Goal: Information Seeking & Learning: Learn about a topic

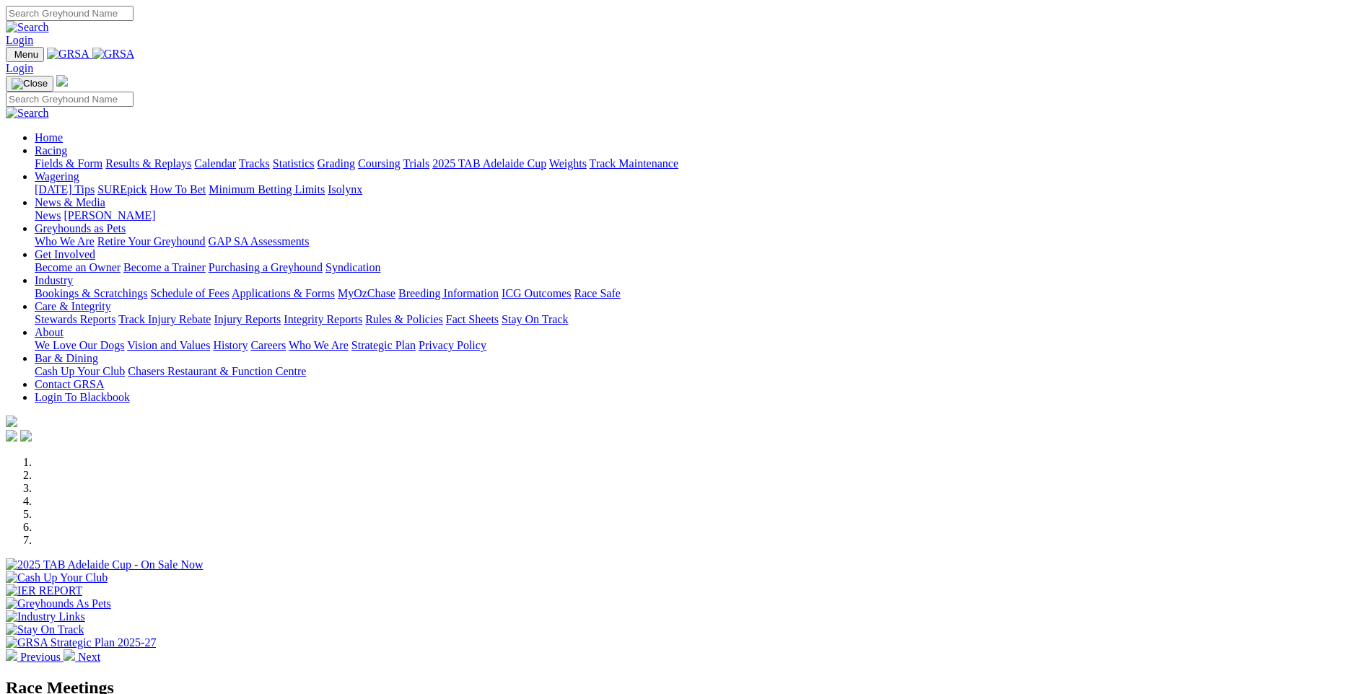
scroll to position [433, 0]
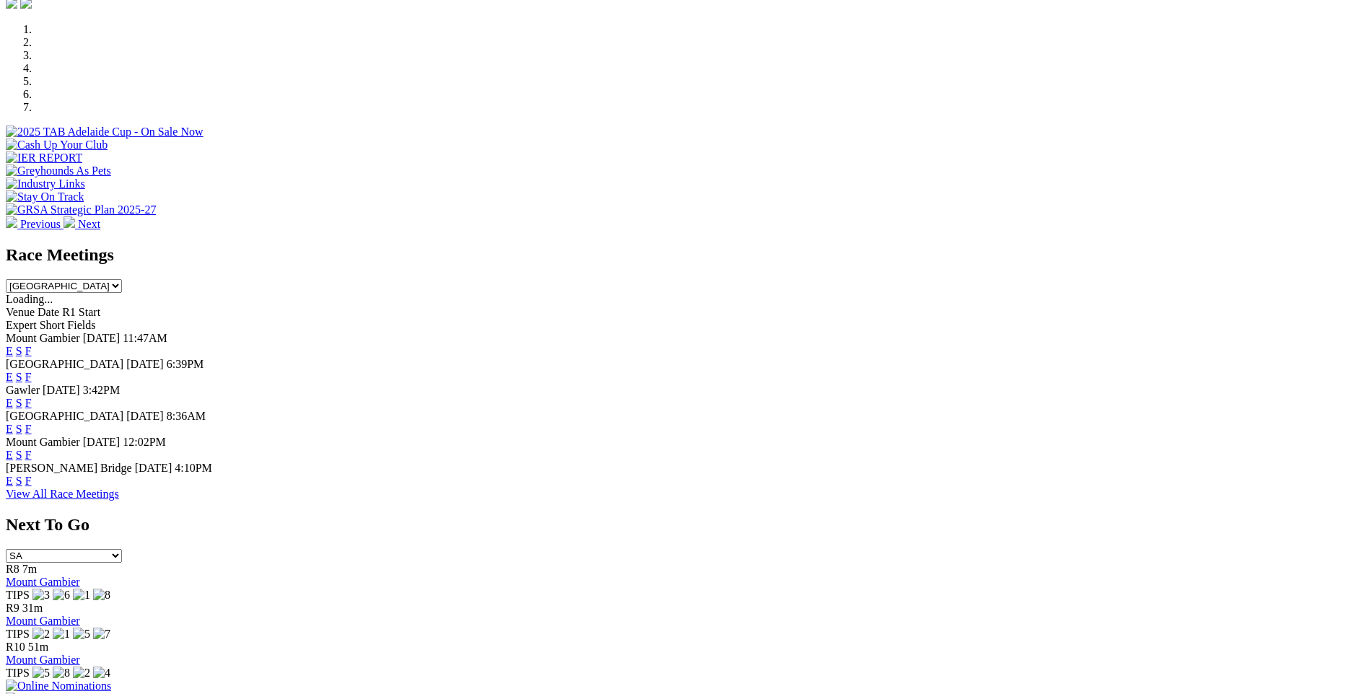
click at [32, 449] on link "F" at bounding box center [28, 455] width 6 height 12
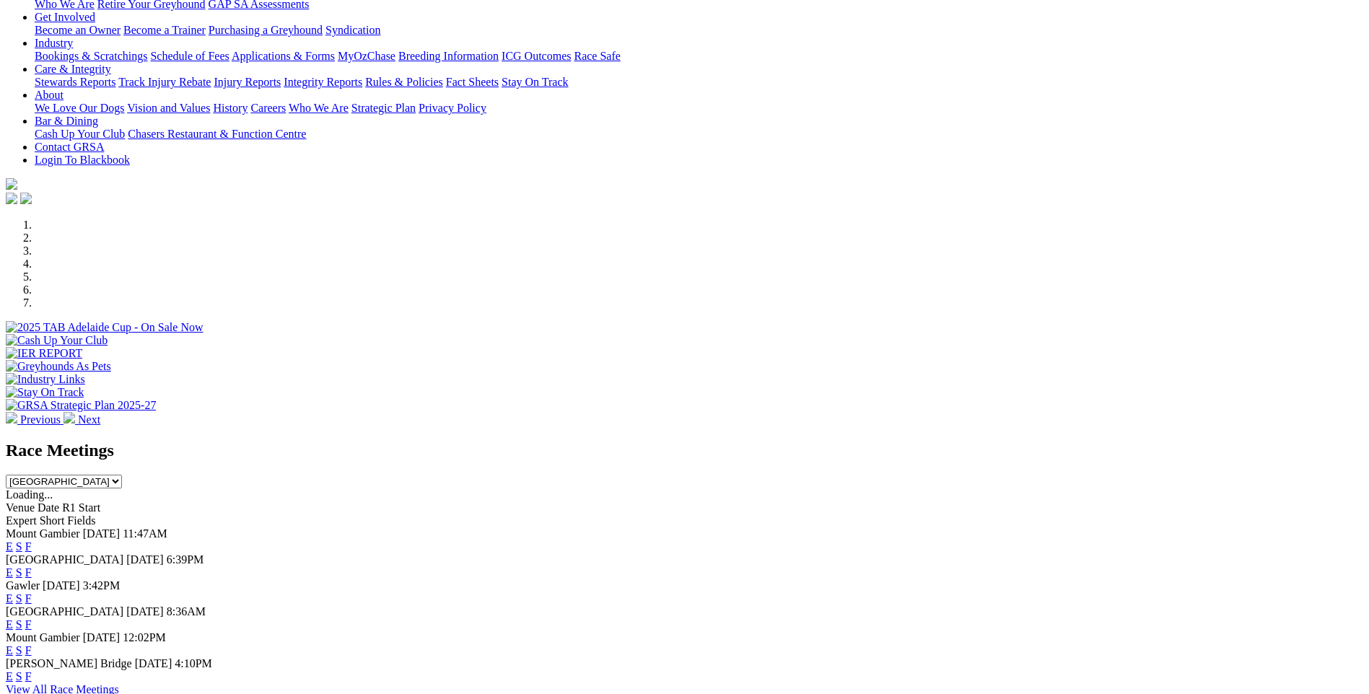
scroll to position [337, 0]
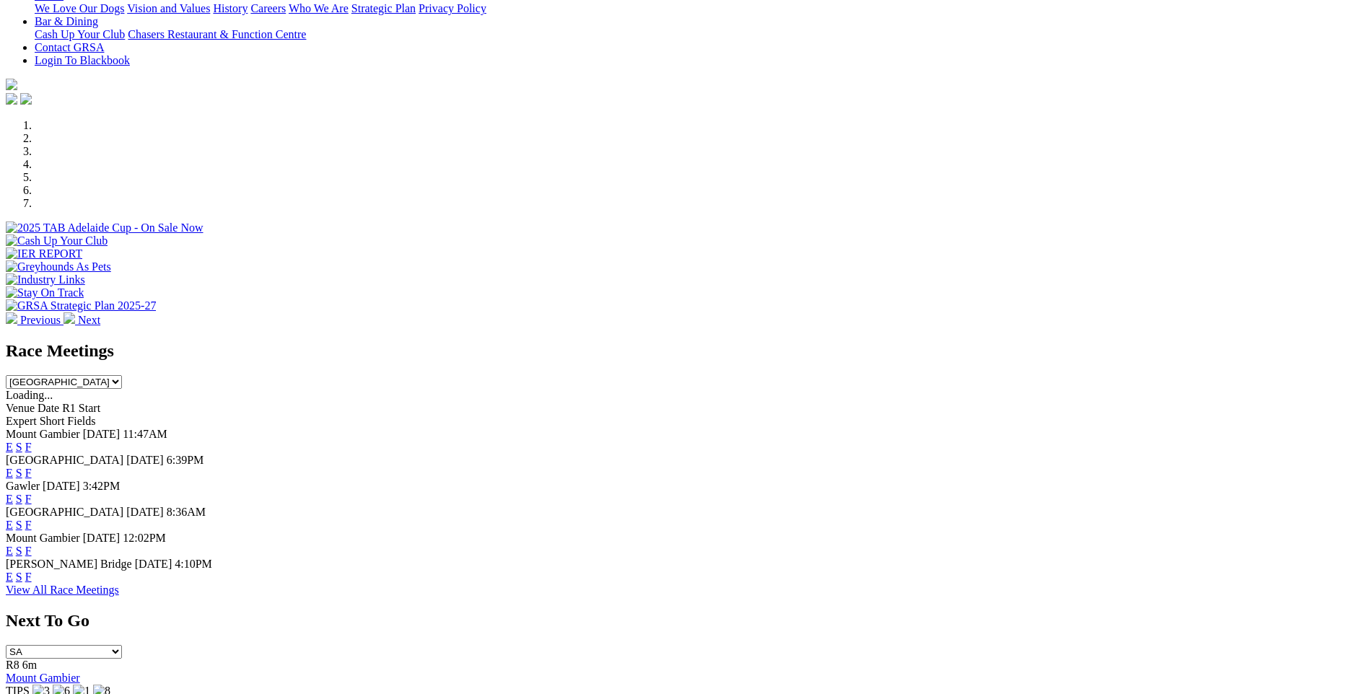
click at [32, 441] on link "F" at bounding box center [28, 447] width 6 height 12
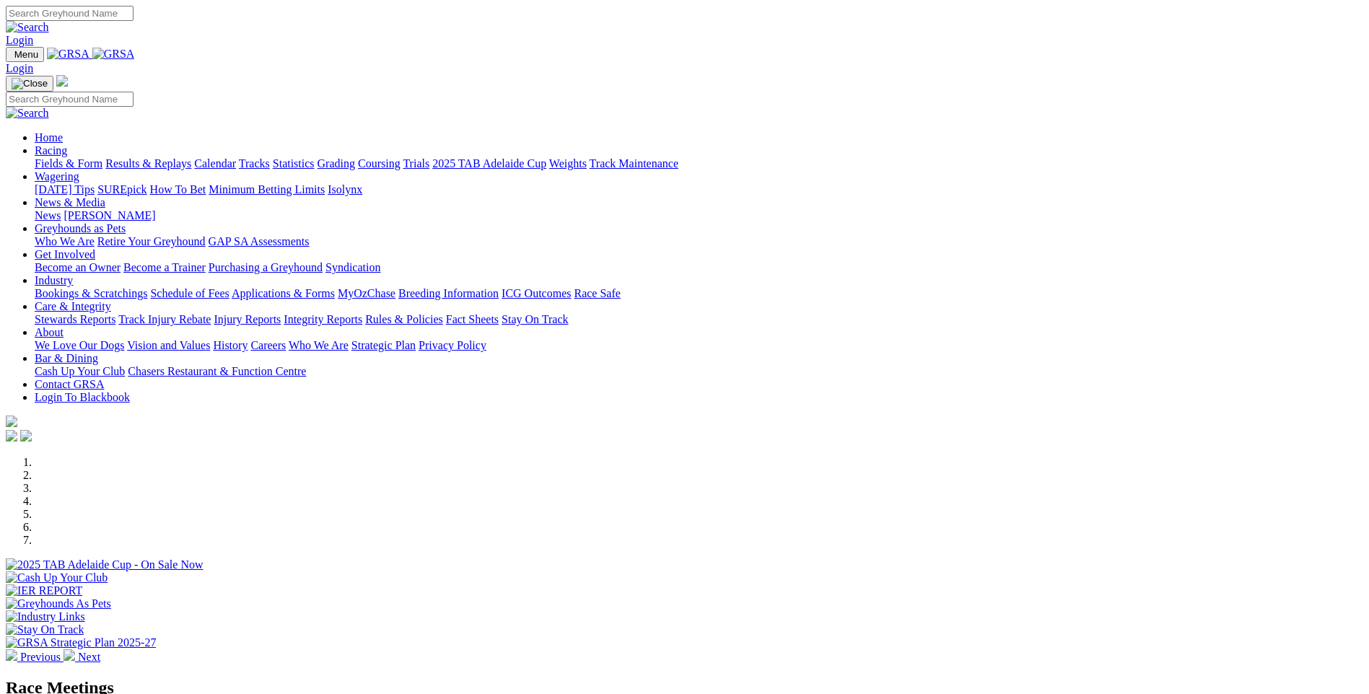
scroll to position [337, 0]
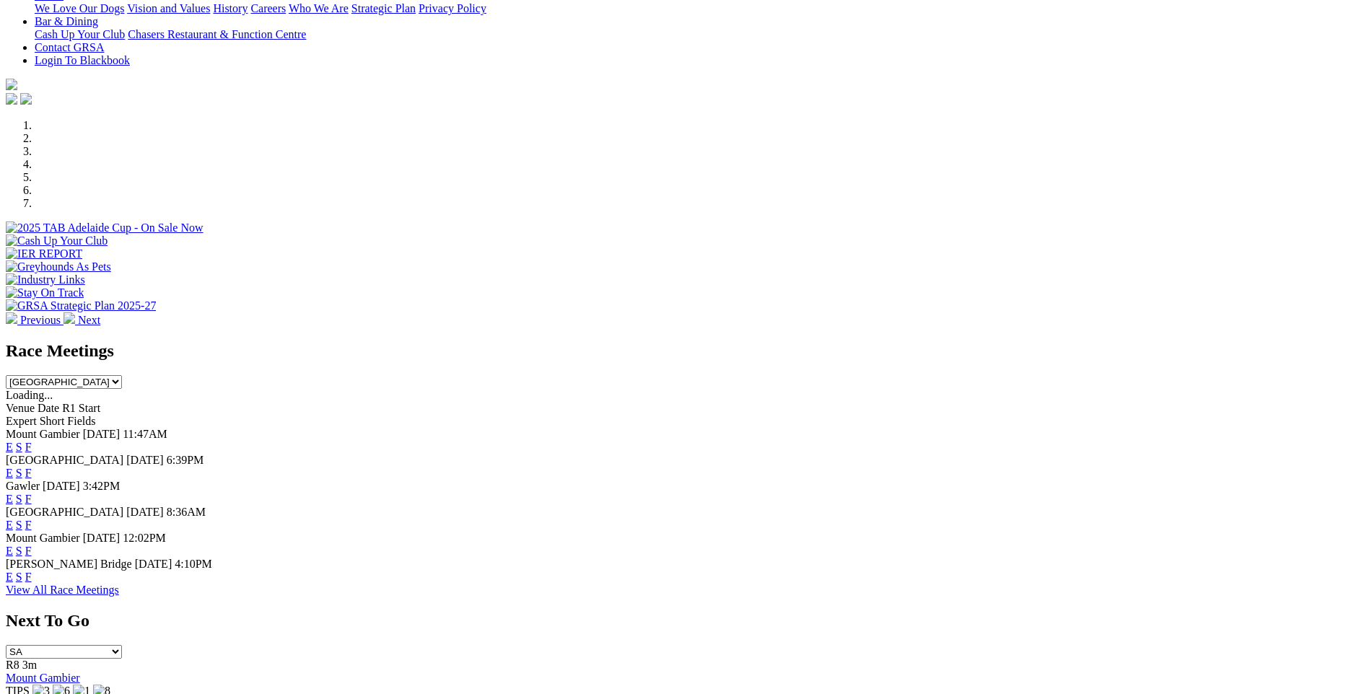
click at [32, 467] on link "F" at bounding box center [28, 473] width 6 height 12
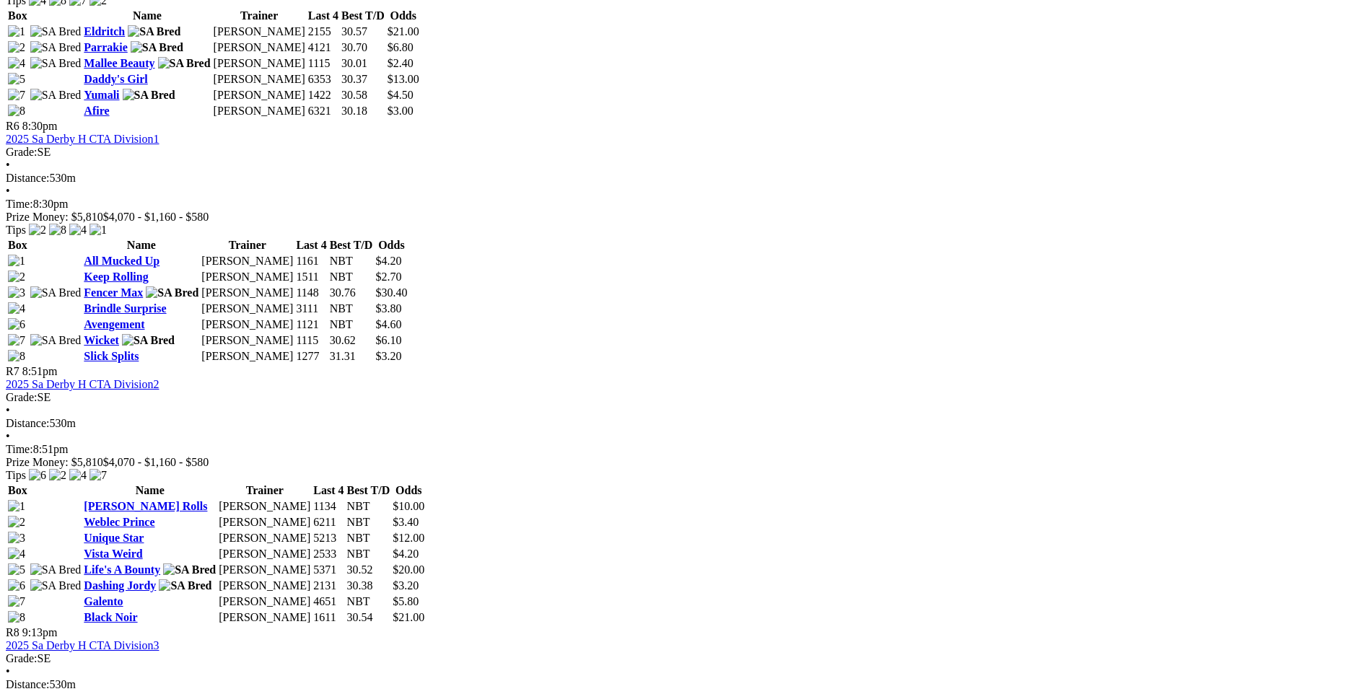
scroll to position [1876, 0]
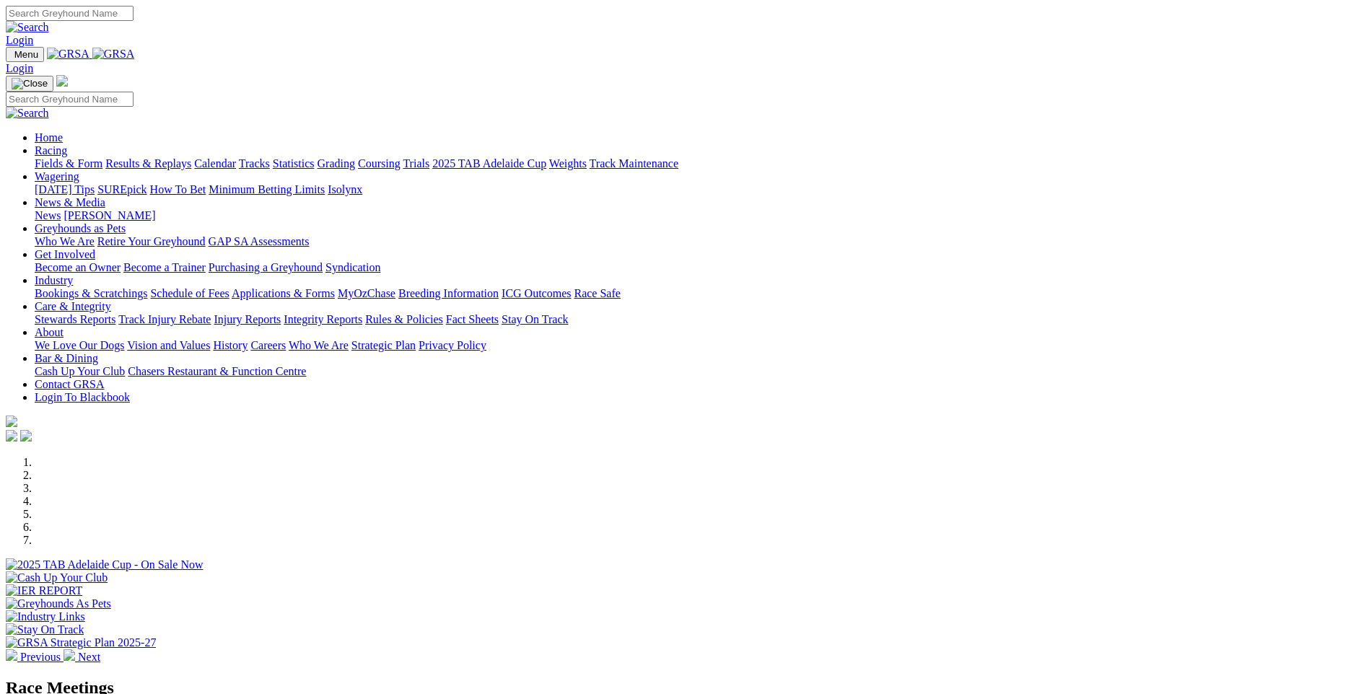
scroll to position [337, 0]
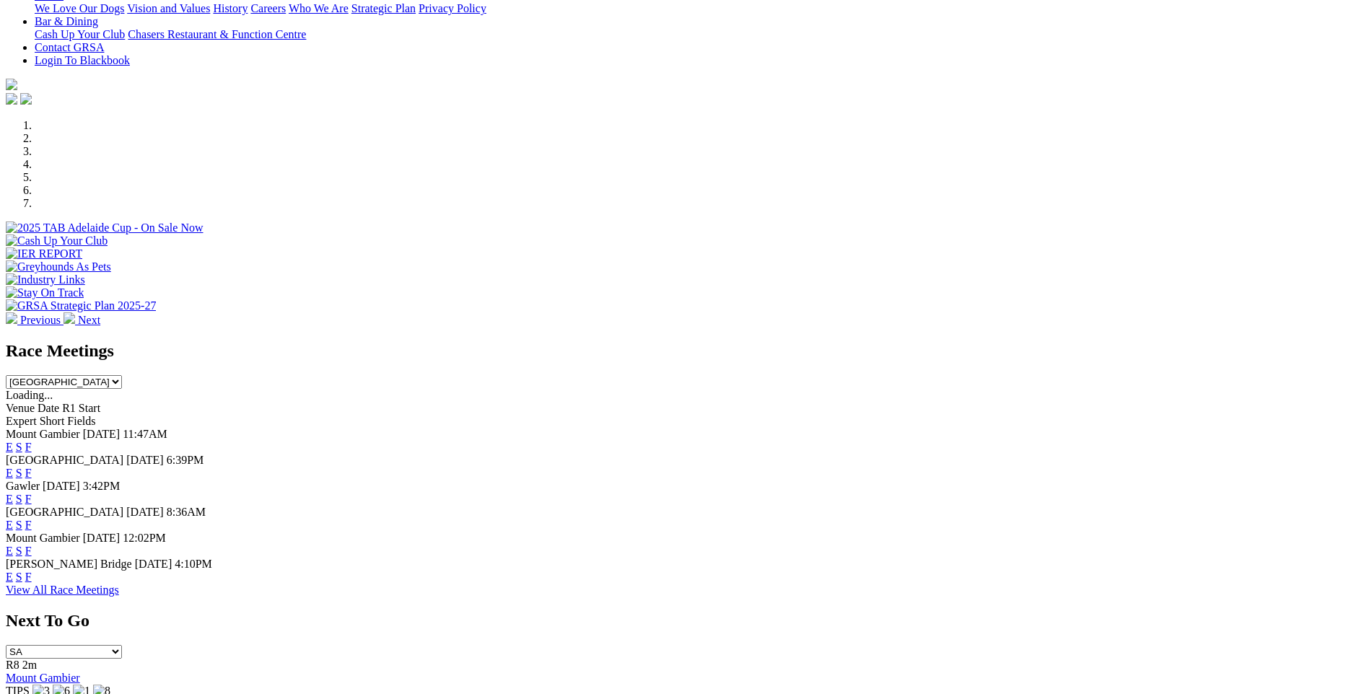
click at [32, 493] on link "F" at bounding box center [28, 499] width 6 height 12
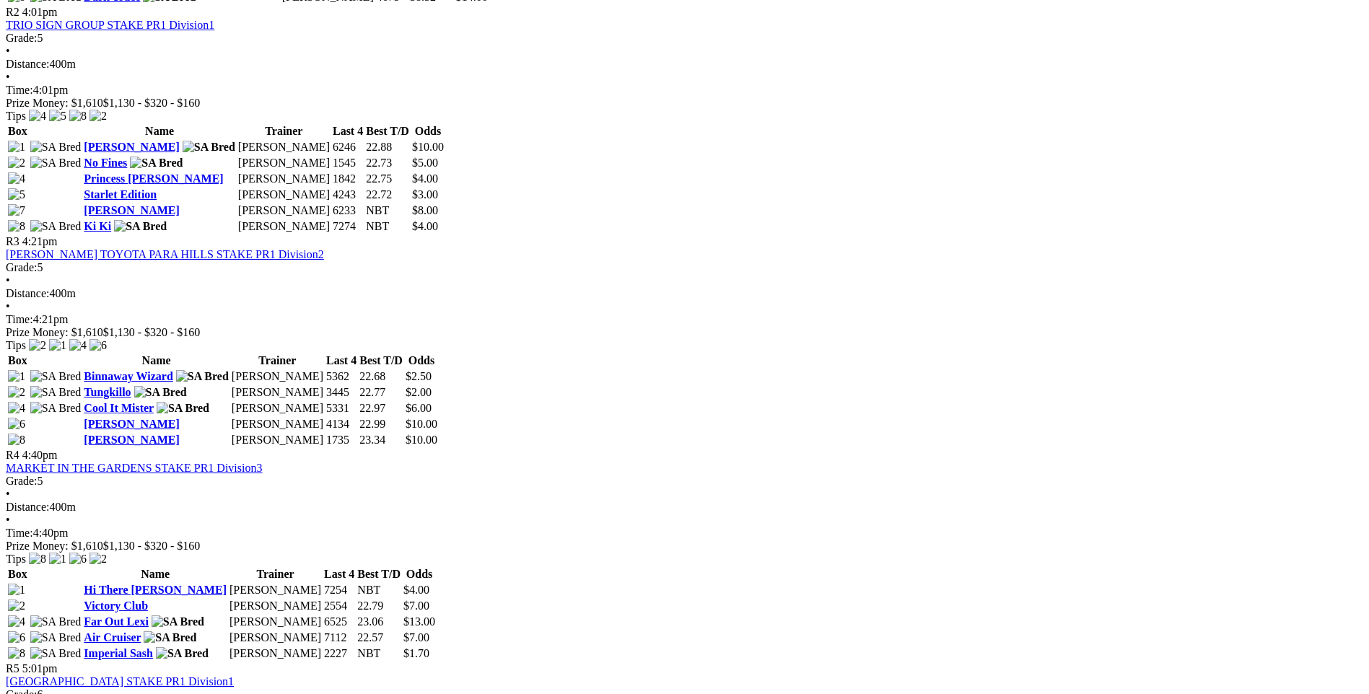
scroll to position [770, 0]
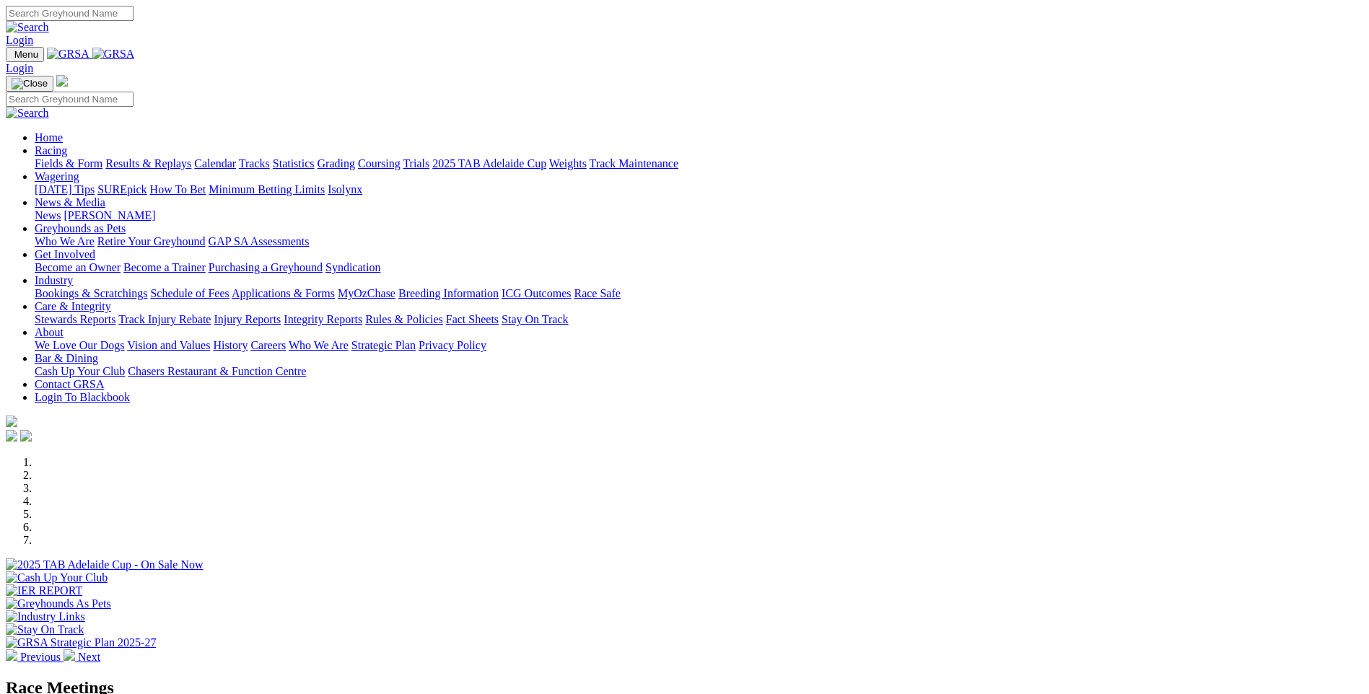
scroll to position [337, 0]
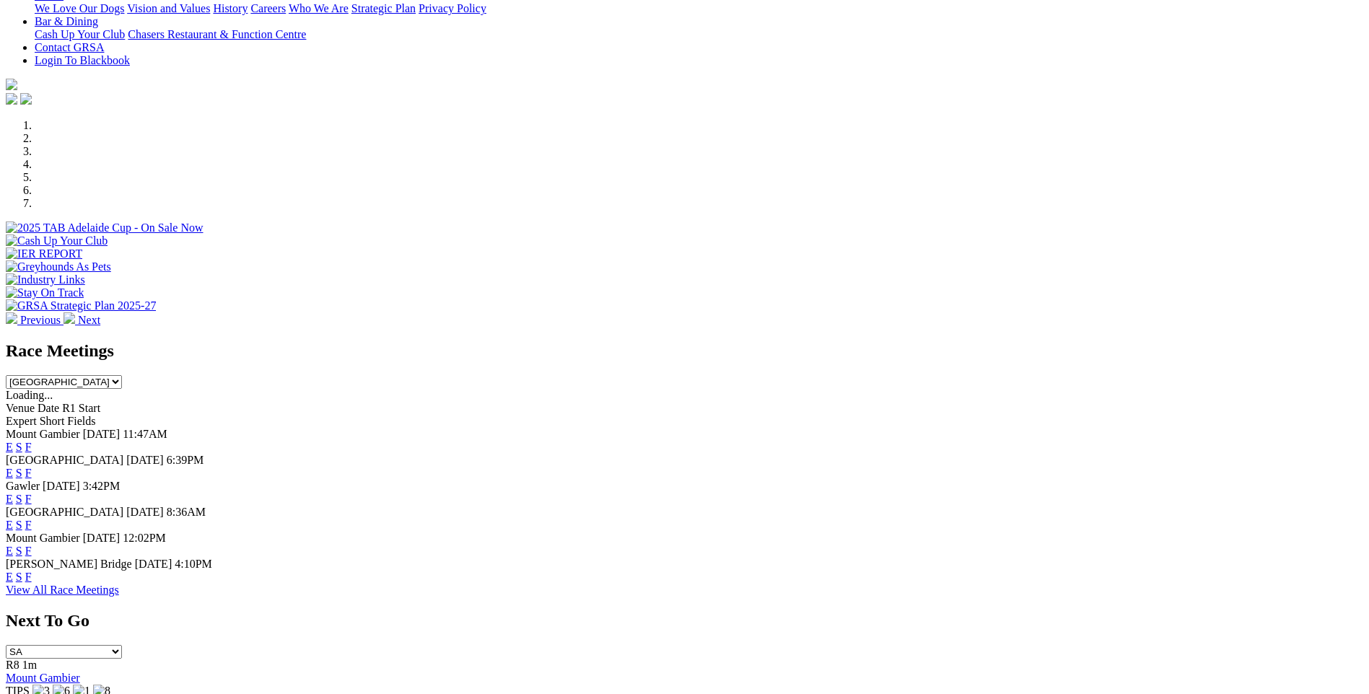
click at [32, 519] on link "F" at bounding box center [28, 525] width 6 height 12
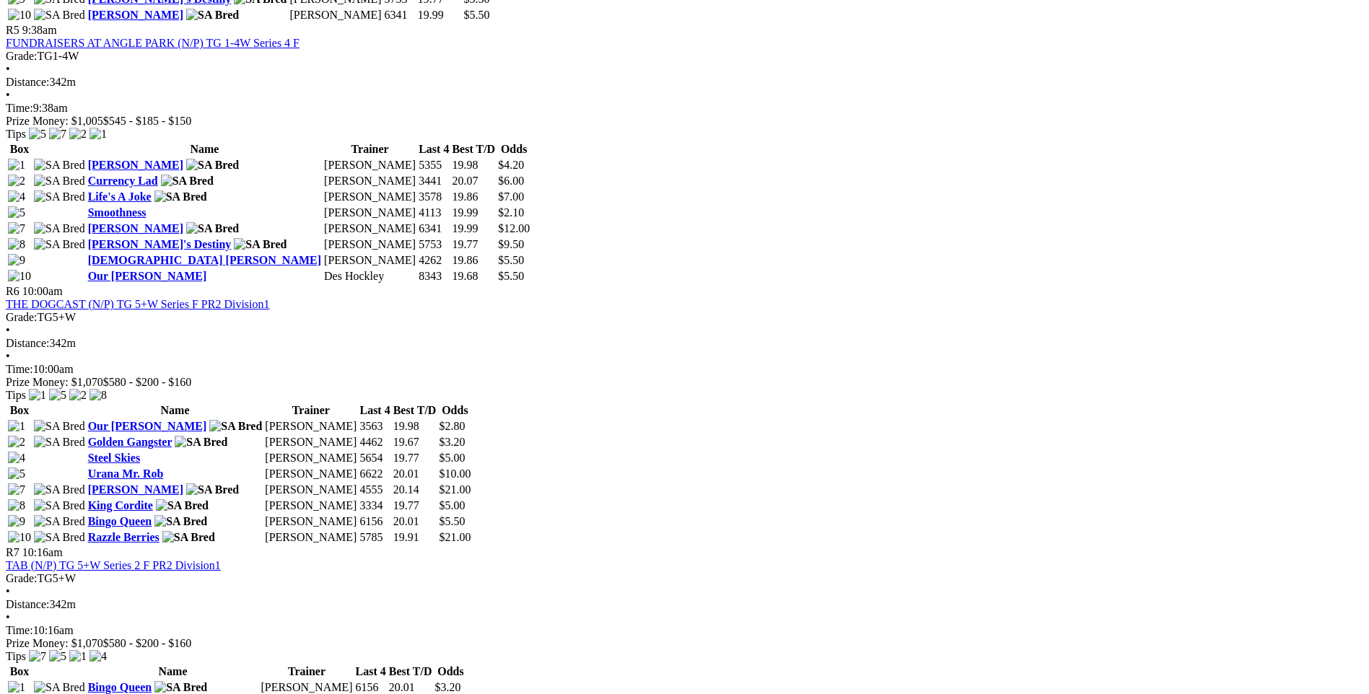
scroll to position [1636, 0]
